Goal: Transaction & Acquisition: Book appointment/travel/reservation

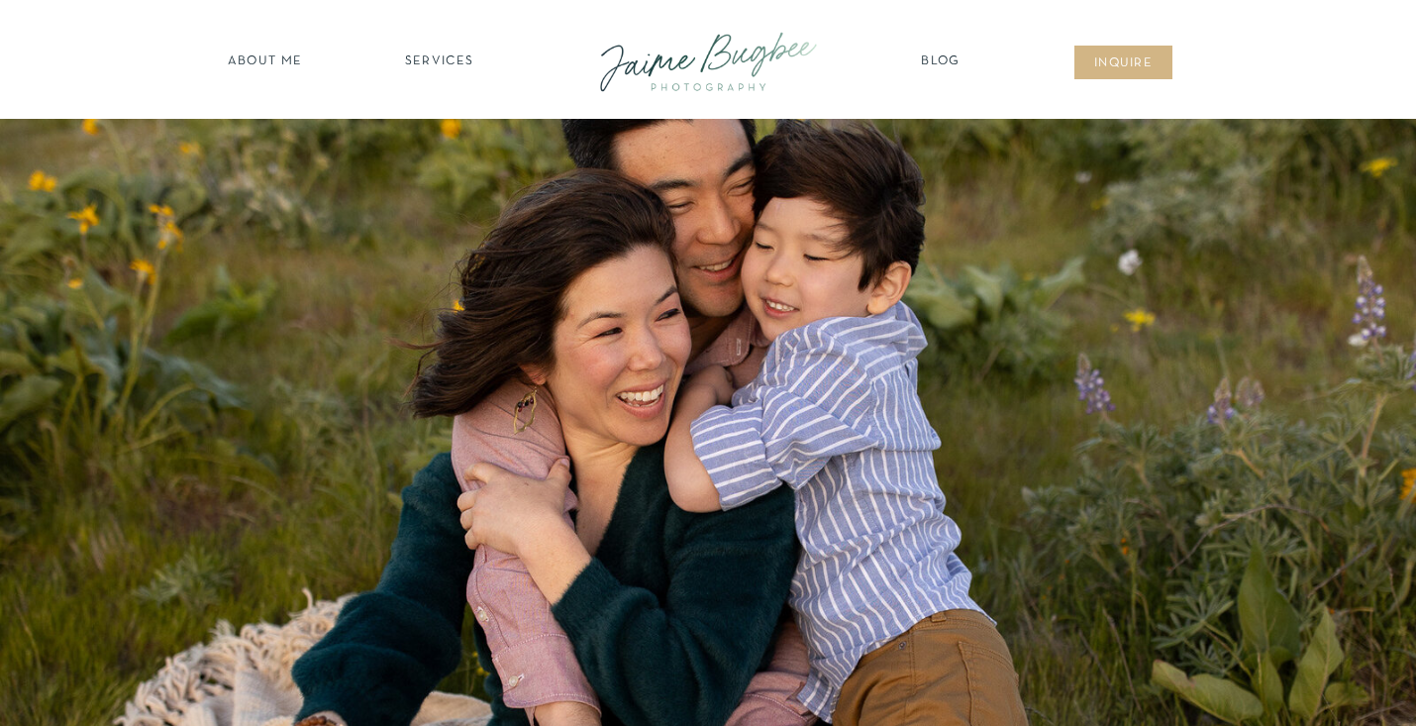
click at [433, 56] on nav "SERVICES" at bounding box center [439, 62] width 112 height 20
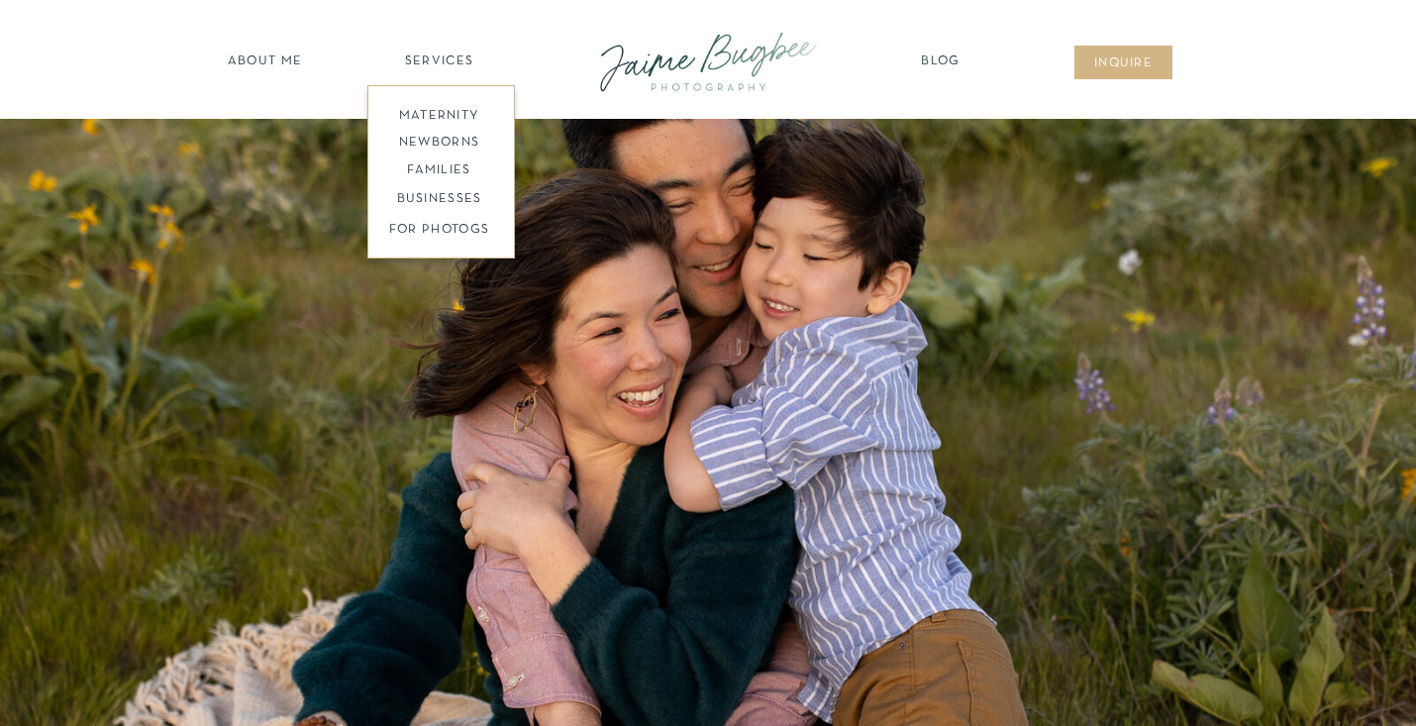
click at [446, 167] on nav "families" at bounding box center [439, 170] width 152 height 19
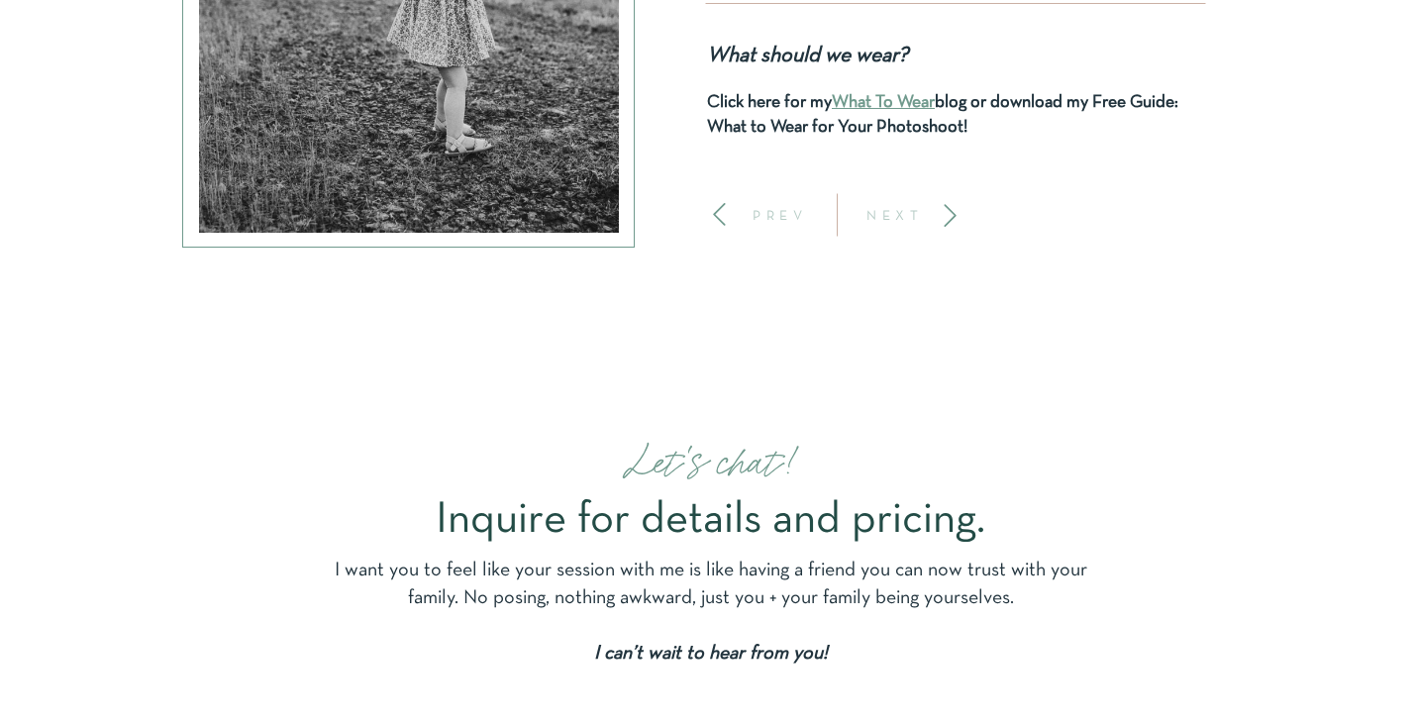
scroll to position [8684, 0]
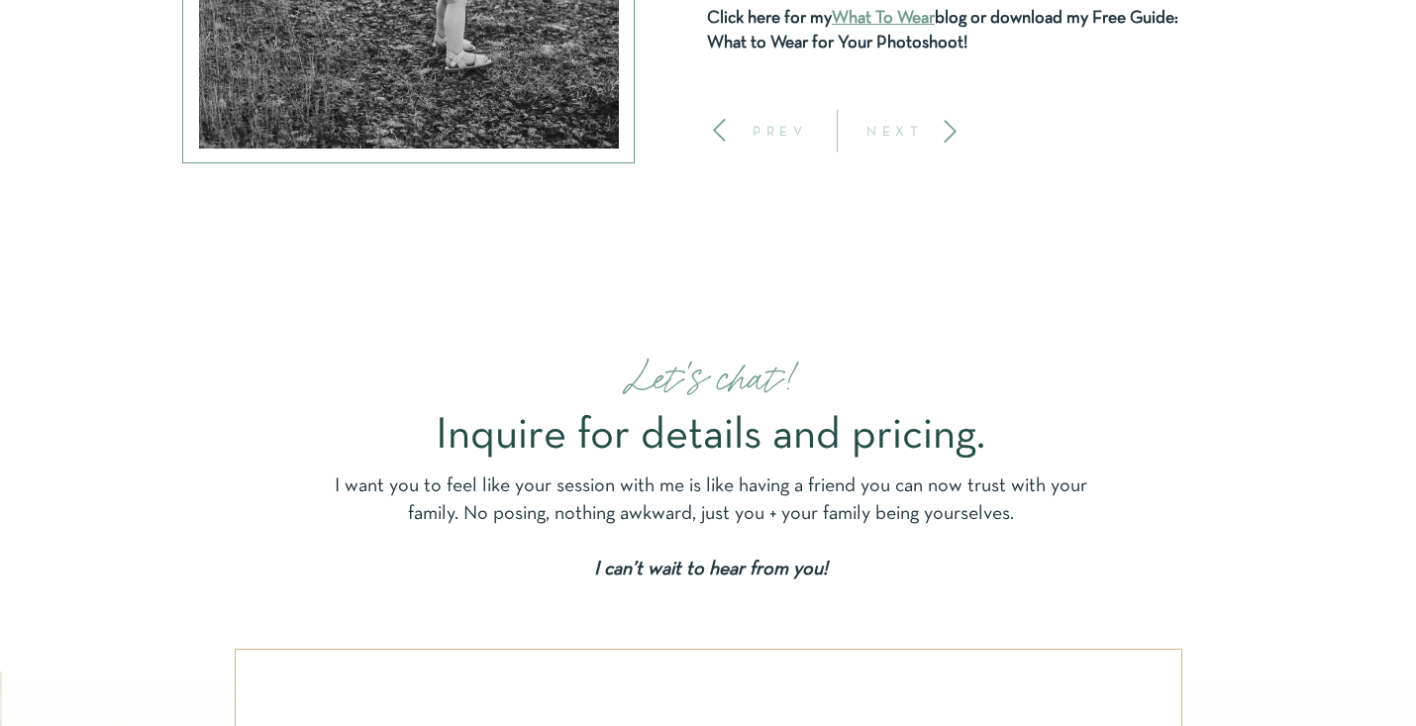
click at [911, 135] on p "NEXT" at bounding box center [895, 131] width 73 height 14
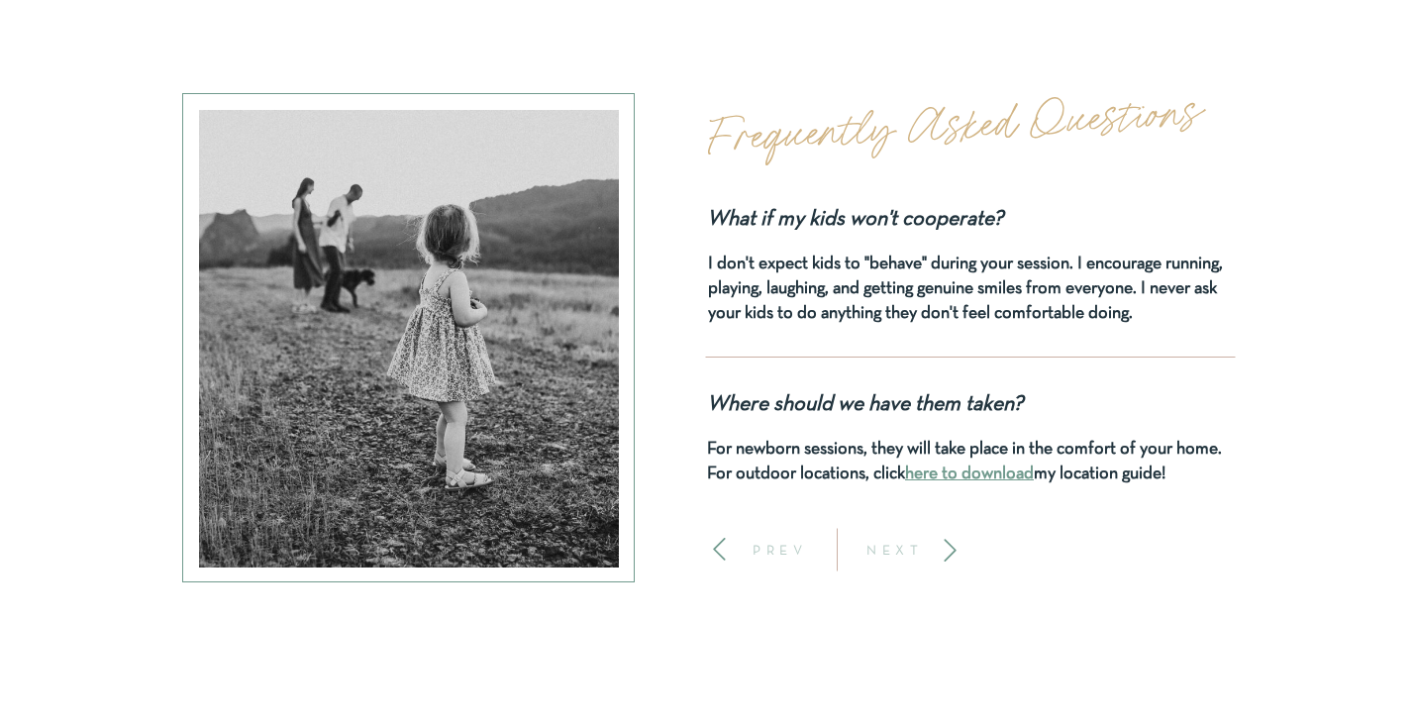
scroll to position [8259, 0]
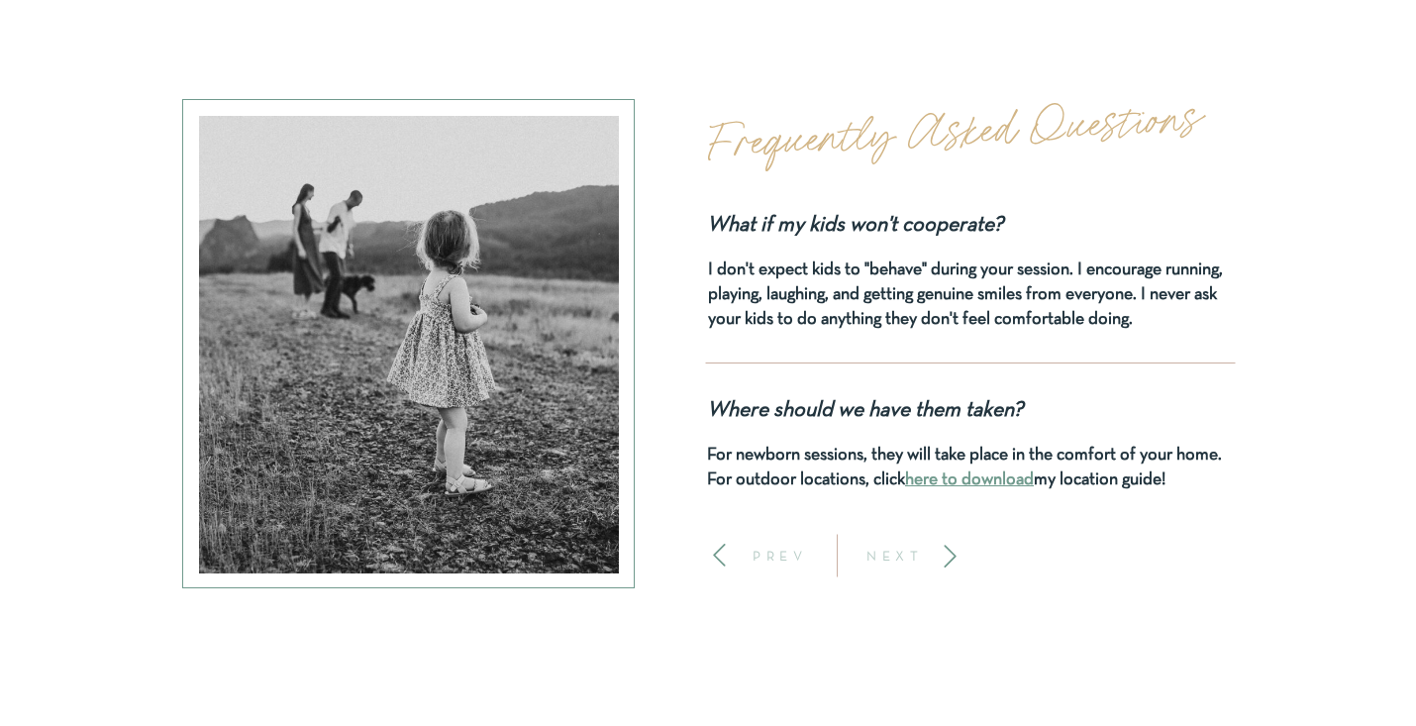
click at [921, 557] on p "NEXT" at bounding box center [895, 556] width 73 height 14
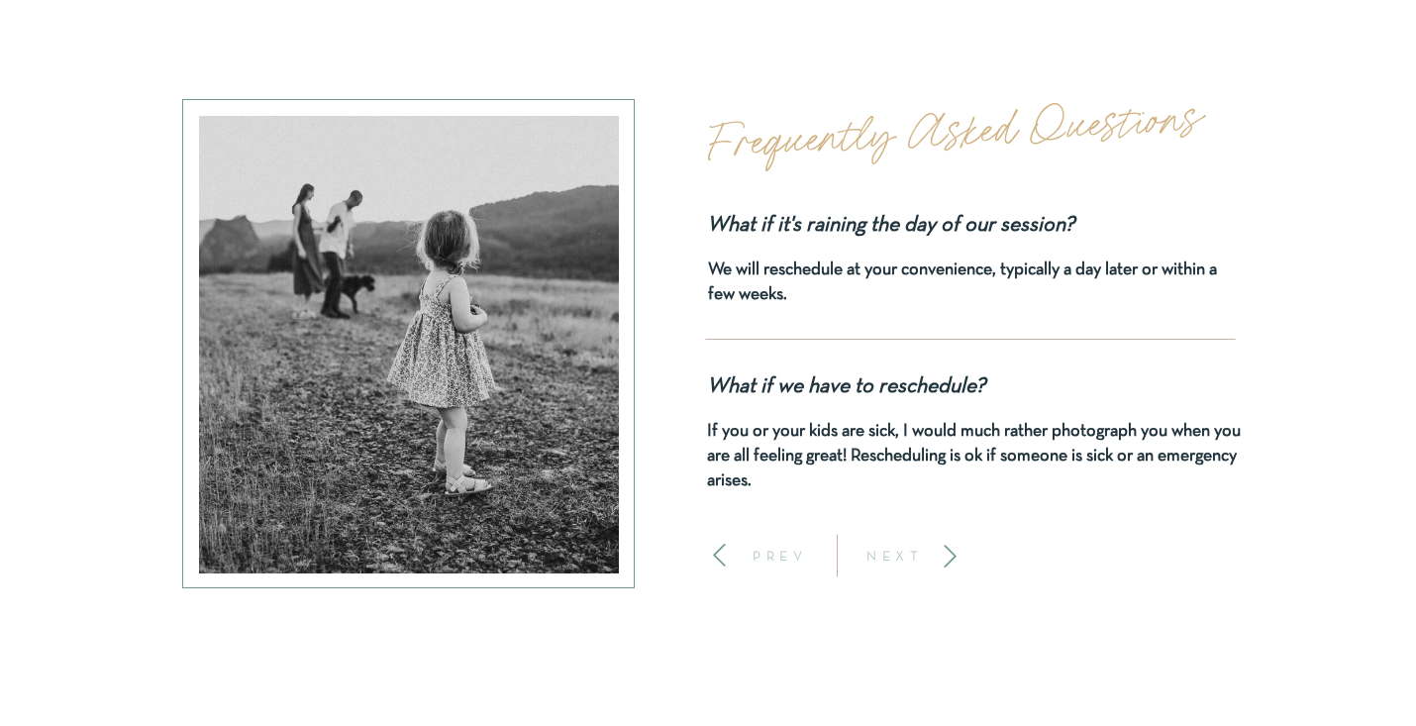
click at [924, 557] on p "NEXT" at bounding box center [895, 556] width 73 height 14
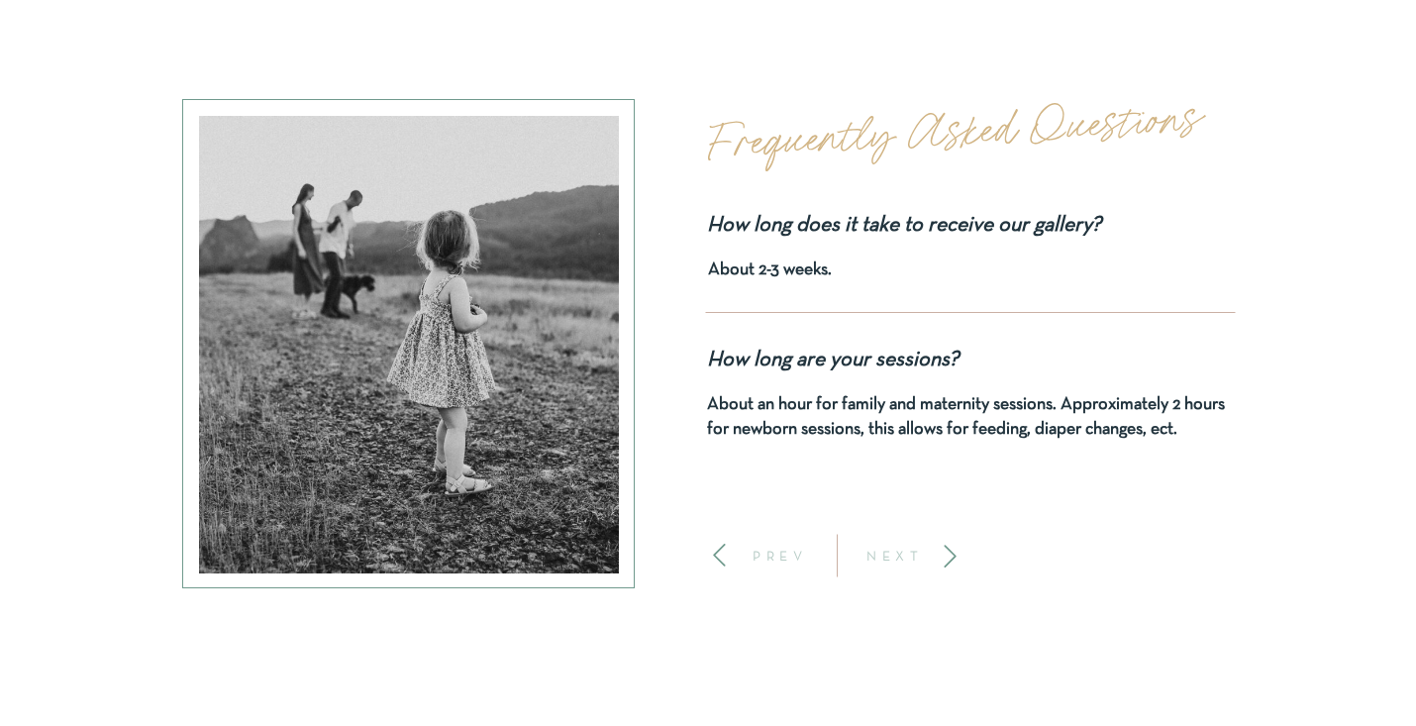
click at [924, 557] on p "NEXT" at bounding box center [895, 556] width 73 height 14
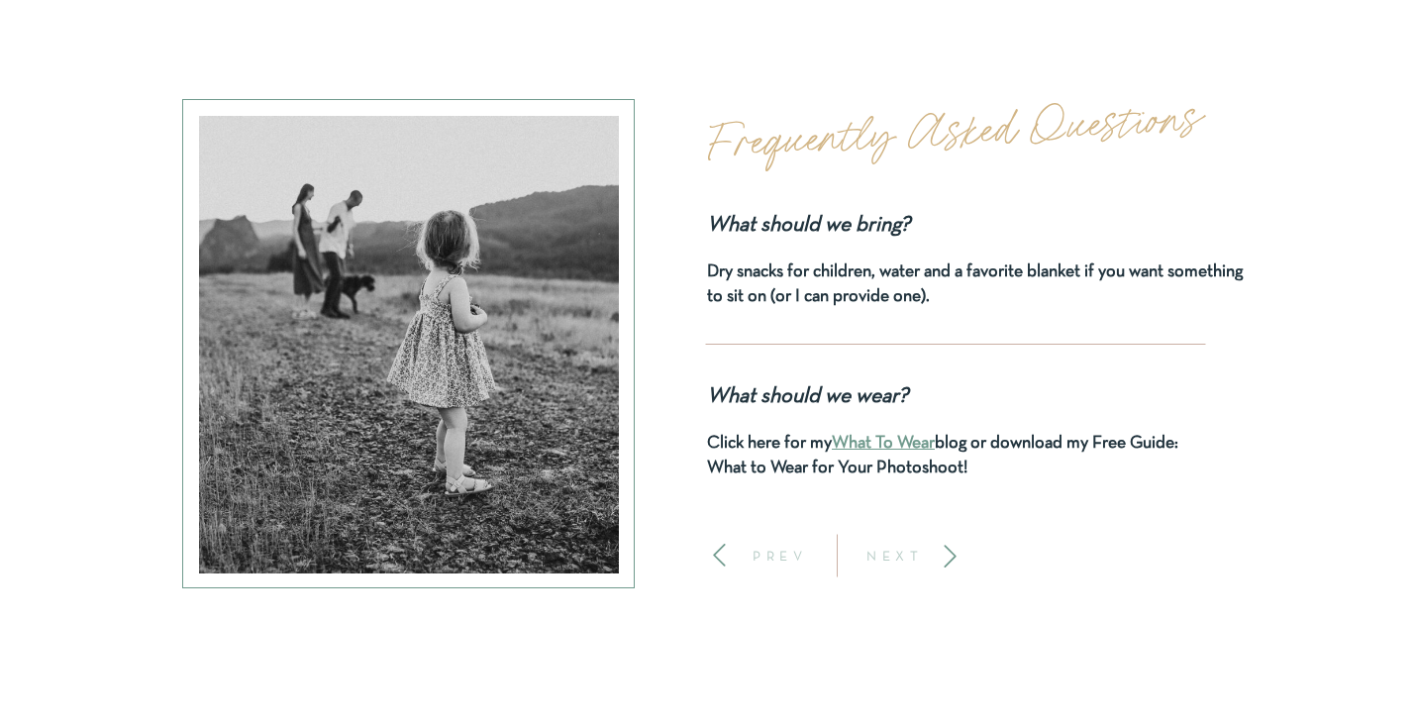
click at [925, 556] on p "NEXT" at bounding box center [895, 556] width 73 height 14
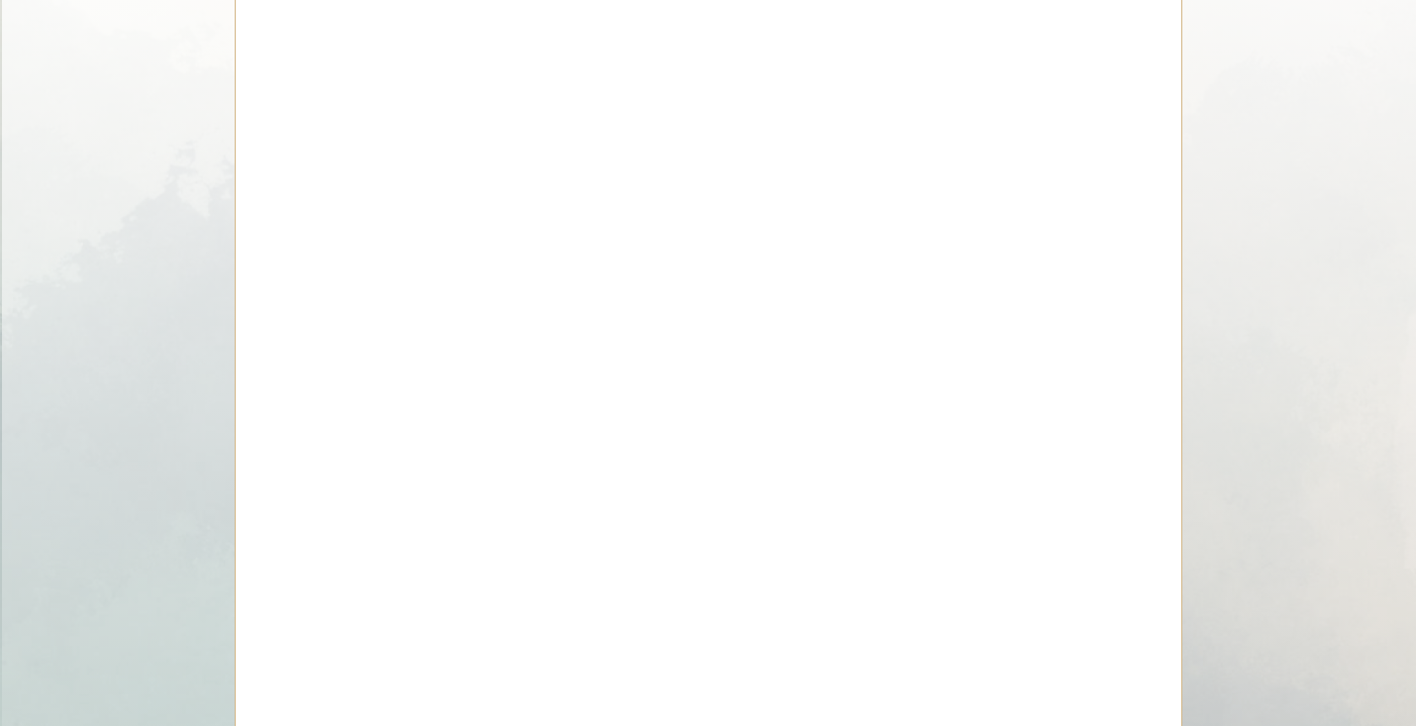
scroll to position [9557, 0]
